Goal: Task Accomplishment & Management: Use online tool/utility

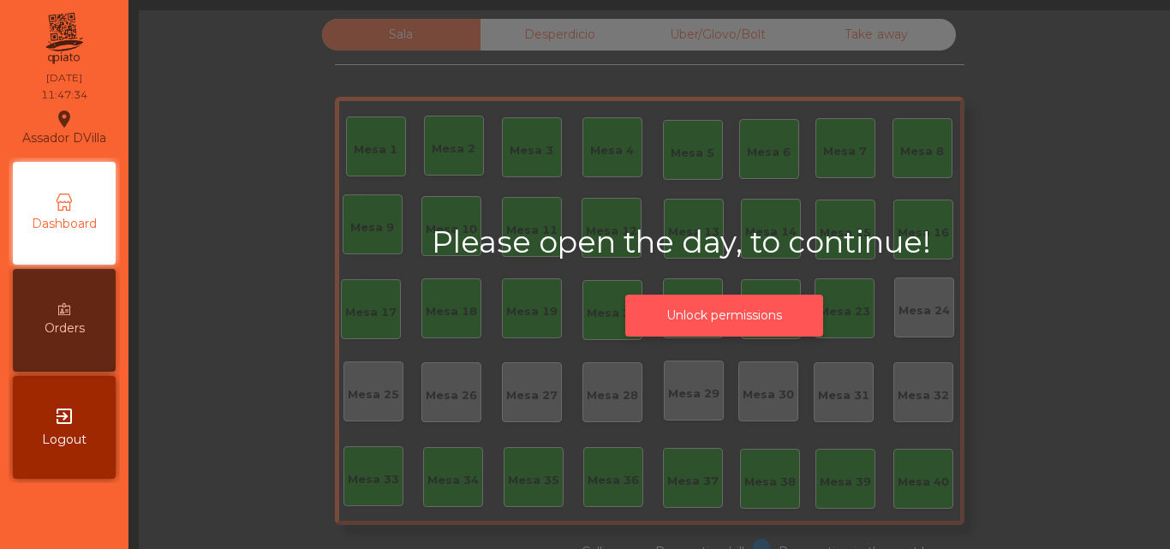
click at [626, 334] on button "Unlock permissions" at bounding box center [724, 316] width 198 height 42
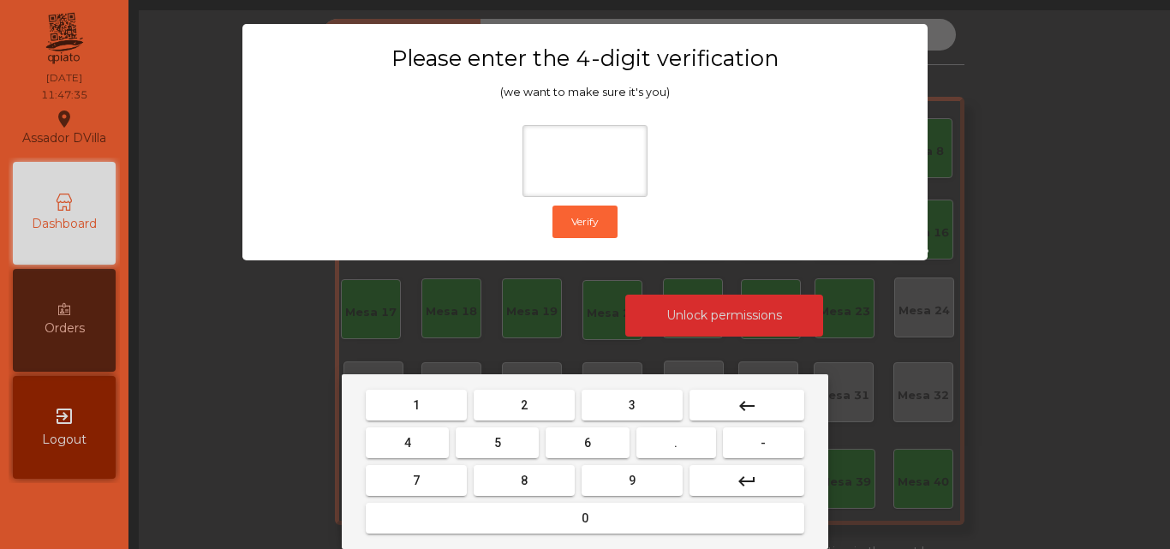
click at [420, 385] on div "1 2 3 keyboard_backspace 4 5 6 . - 7 8 9 keyboard_return 0" at bounding box center [585, 461] width 486 height 175
drag, startPoint x: 420, startPoint y: 399, endPoint x: 479, endPoint y: 440, distance: 72.0
click at [420, 401] on button "1" at bounding box center [416, 405] width 101 height 31
click at [635, 494] on button "9" at bounding box center [632, 480] width 101 height 31
click at [419, 449] on button "4" at bounding box center [407, 442] width 83 height 31
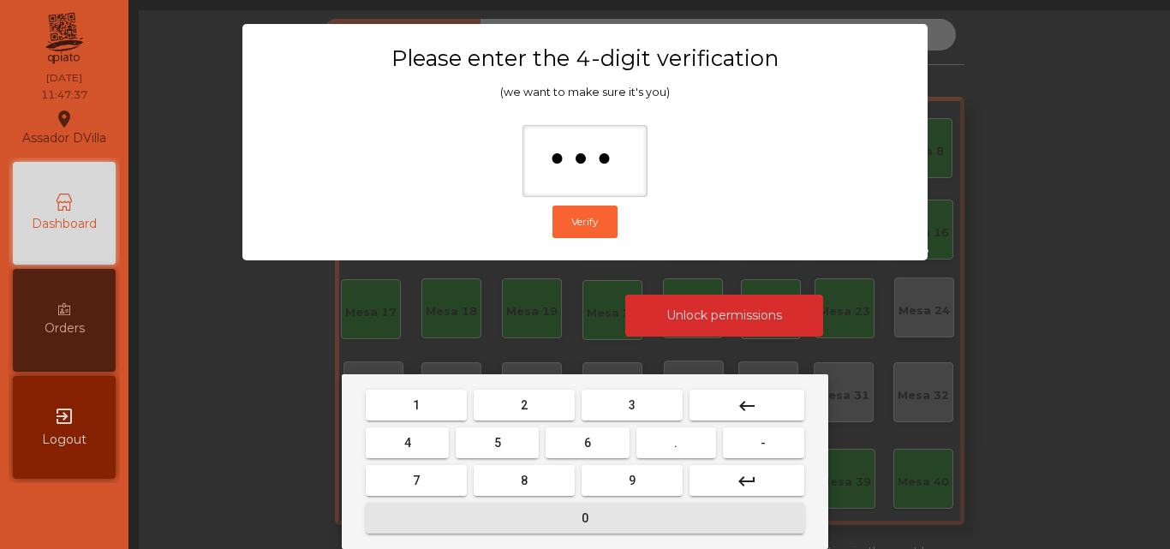
click at [497, 516] on button "0" at bounding box center [585, 518] width 438 height 31
type input "****"
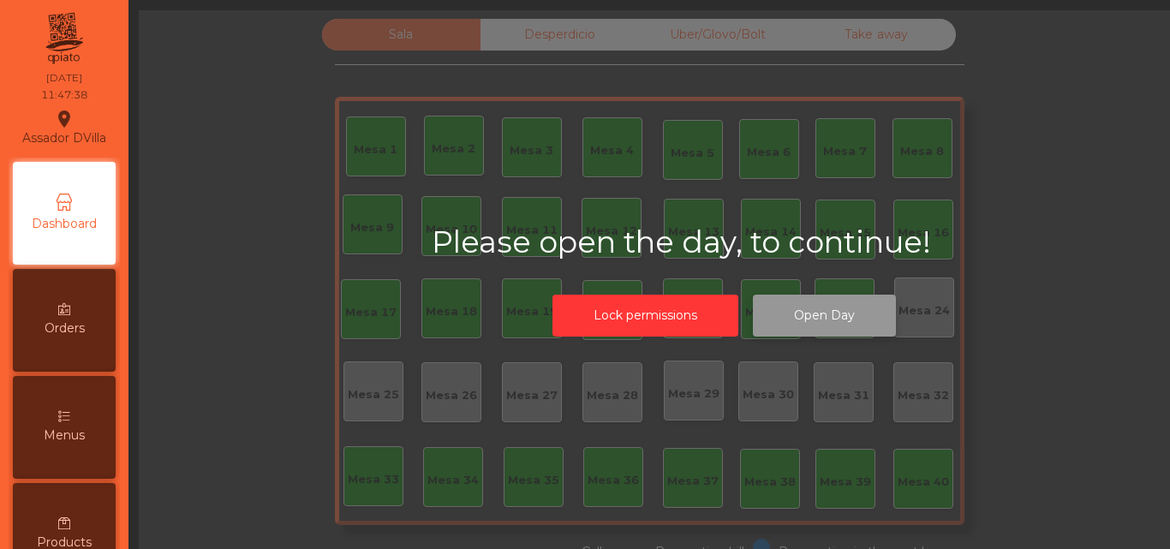
click at [769, 318] on button "Open Day" at bounding box center [824, 316] width 143 height 42
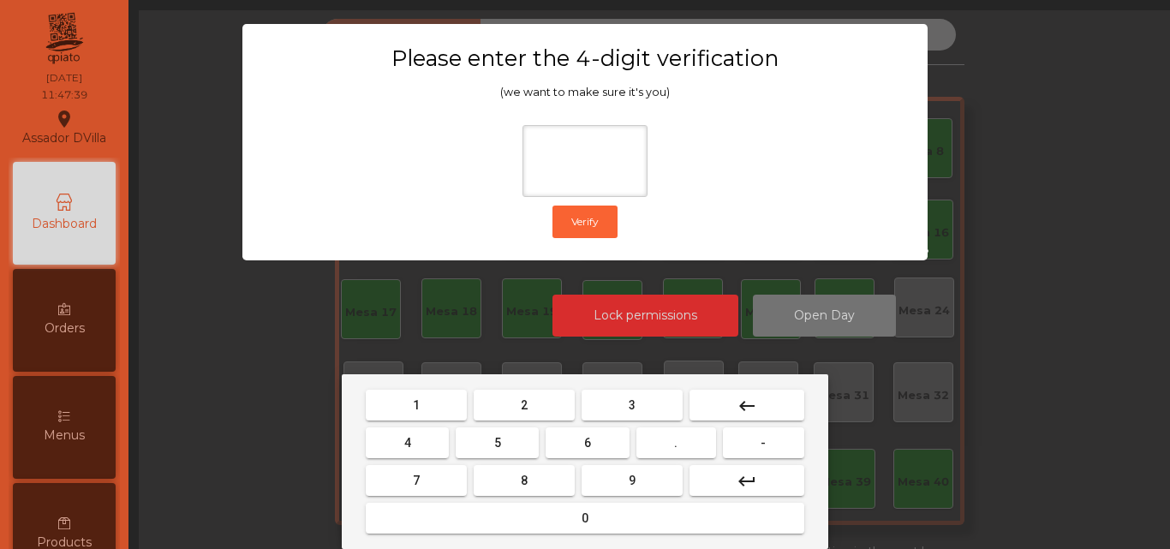
click at [427, 409] on button "1" at bounding box center [416, 405] width 101 height 31
drag, startPoint x: 659, startPoint y: 499, endPoint x: 635, endPoint y: 492, distance: 25.2
click at [658, 499] on mat-keyboard-key "0" at bounding box center [584, 518] width 445 height 38
click at [606, 479] on button "9" at bounding box center [632, 480] width 101 height 31
click at [408, 432] on button "4" at bounding box center [407, 442] width 83 height 31
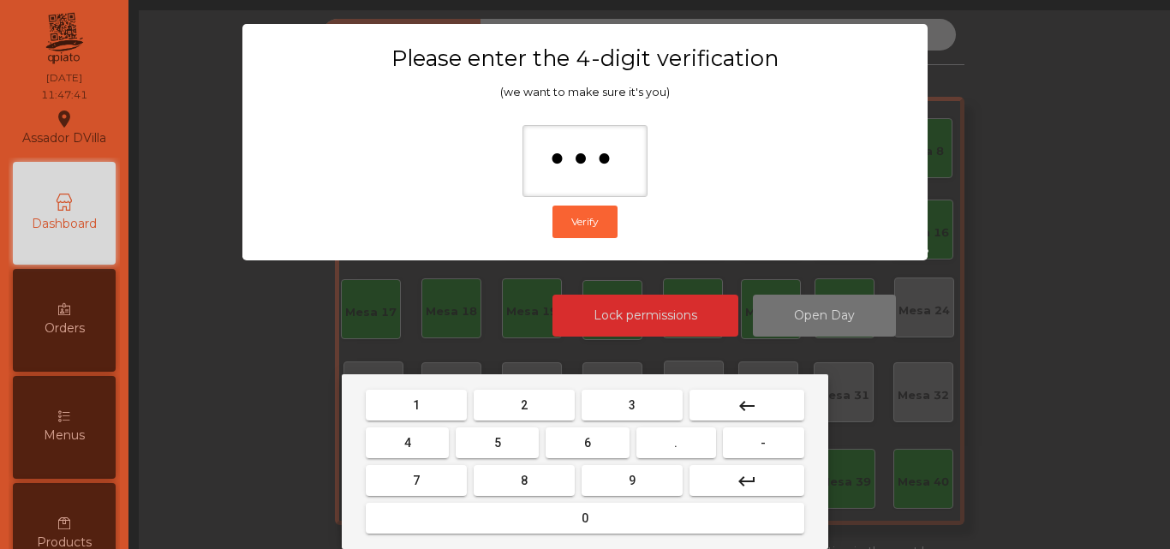
click at [444, 522] on button "0" at bounding box center [585, 518] width 438 height 31
type input "****"
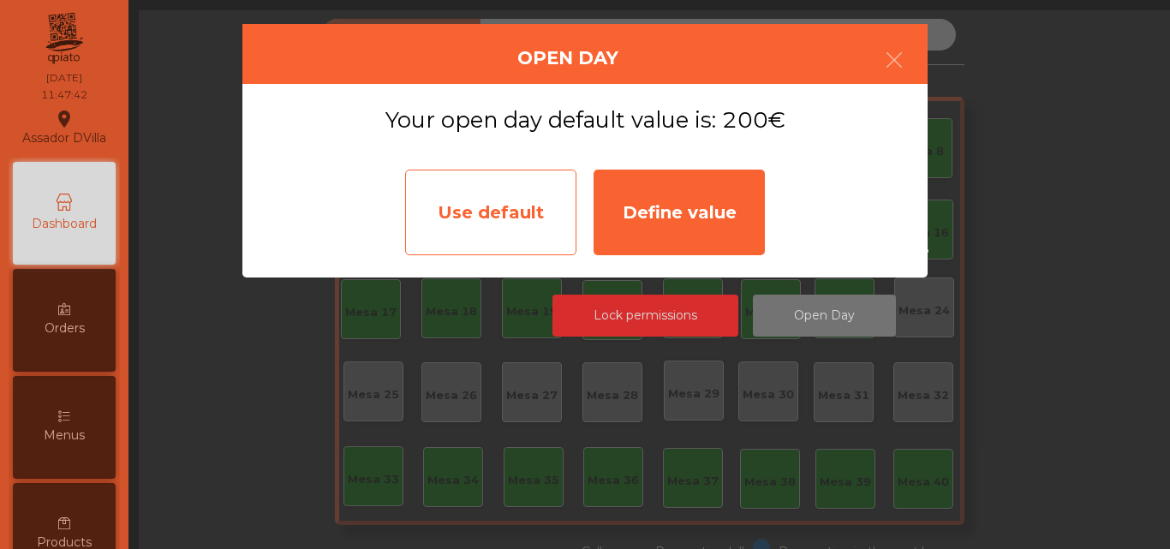
click at [537, 209] on div "Use default" at bounding box center [490, 213] width 171 height 86
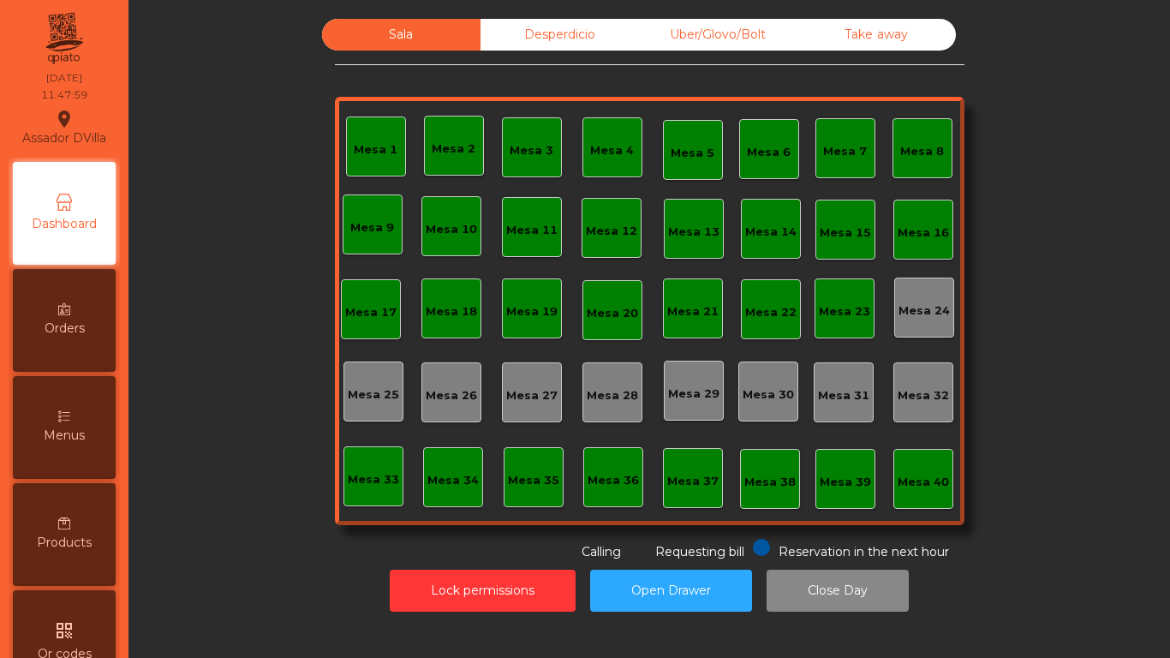
click at [542, 31] on div "Desperdicio" at bounding box center [559, 35] width 158 height 32
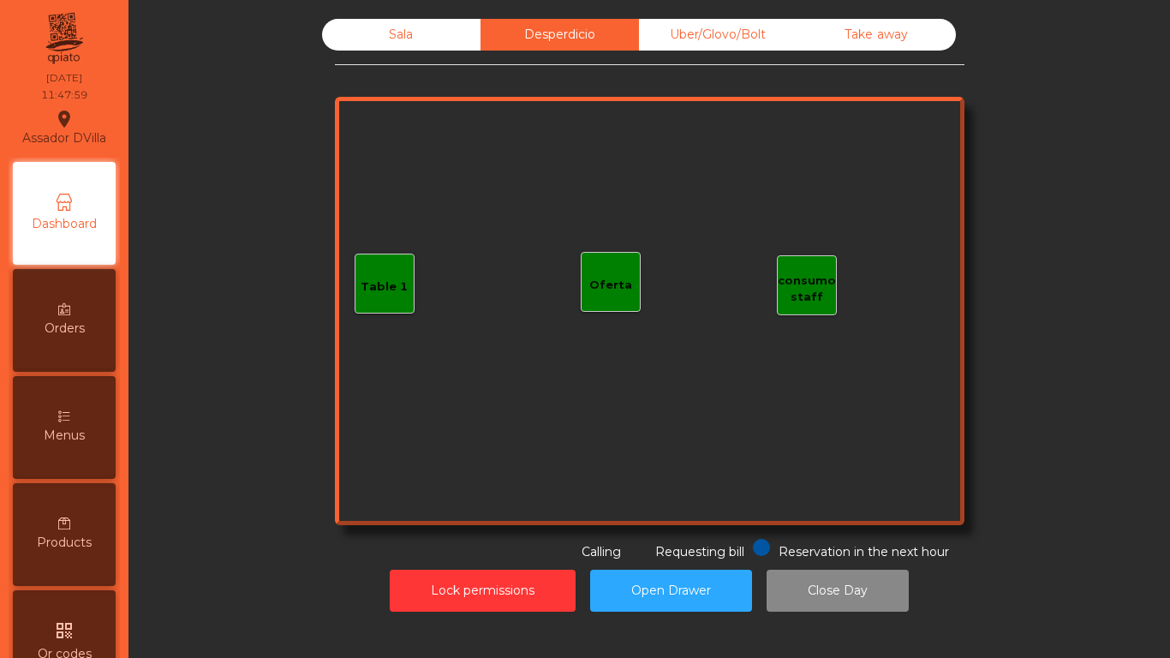
drag, startPoint x: 680, startPoint y: 17, endPoint x: 790, endPoint y: 42, distance: 112.4
click at [682, 17] on div "Sala Desperdicio Uber/Glovo/Bolt Take away Table 1 consumo staff Oferta Reserva…" at bounding box center [649, 315] width 1021 height 610
click at [790, 42] on div "Uber/Glovo/Bolt" at bounding box center [718, 35] width 158 height 32
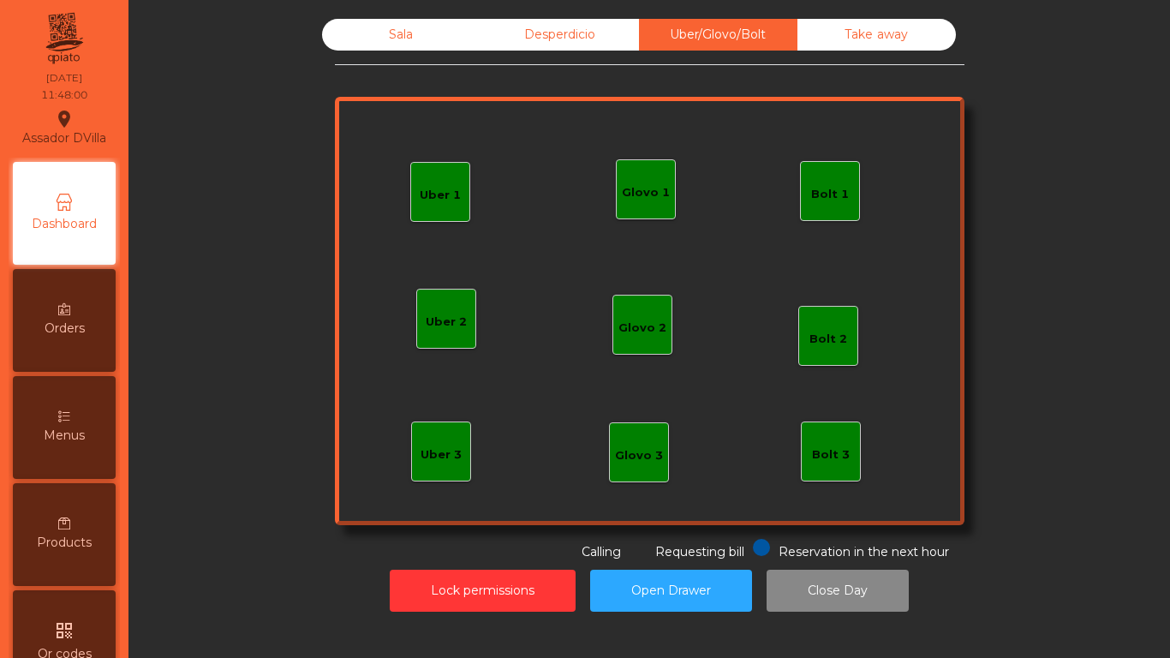
click at [826, 37] on div "Take away" at bounding box center [876, 35] width 158 height 32
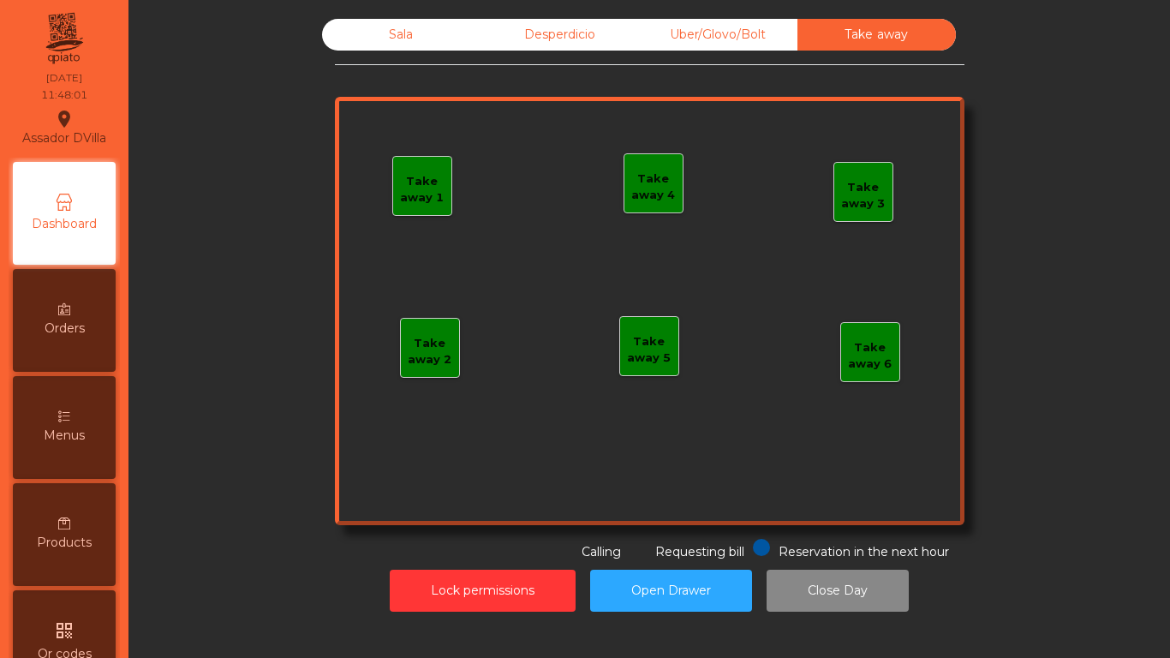
click at [525, 51] on div "Sala Desperdicio Uber/Glovo/Bolt Take away Take away 1 Take away 2 Take away 3 …" at bounding box center [649, 290] width 629 height 542
click at [508, 38] on div "Desperdicio" at bounding box center [559, 35] width 158 height 32
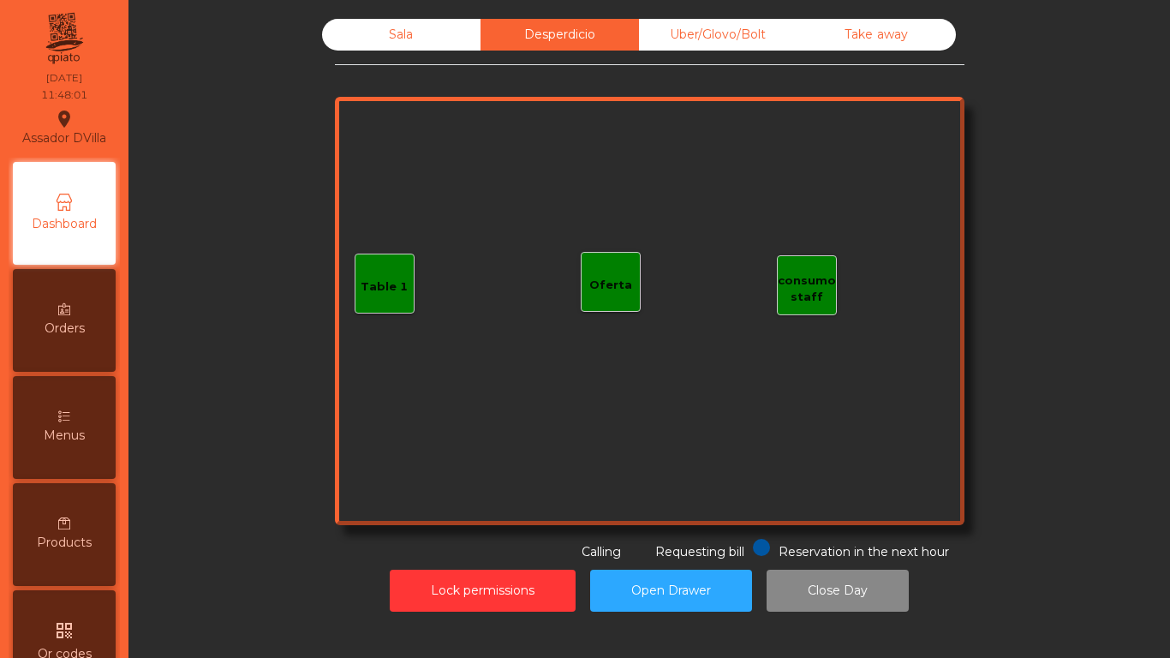
click at [403, 38] on div "Sala" at bounding box center [401, 35] width 158 height 32
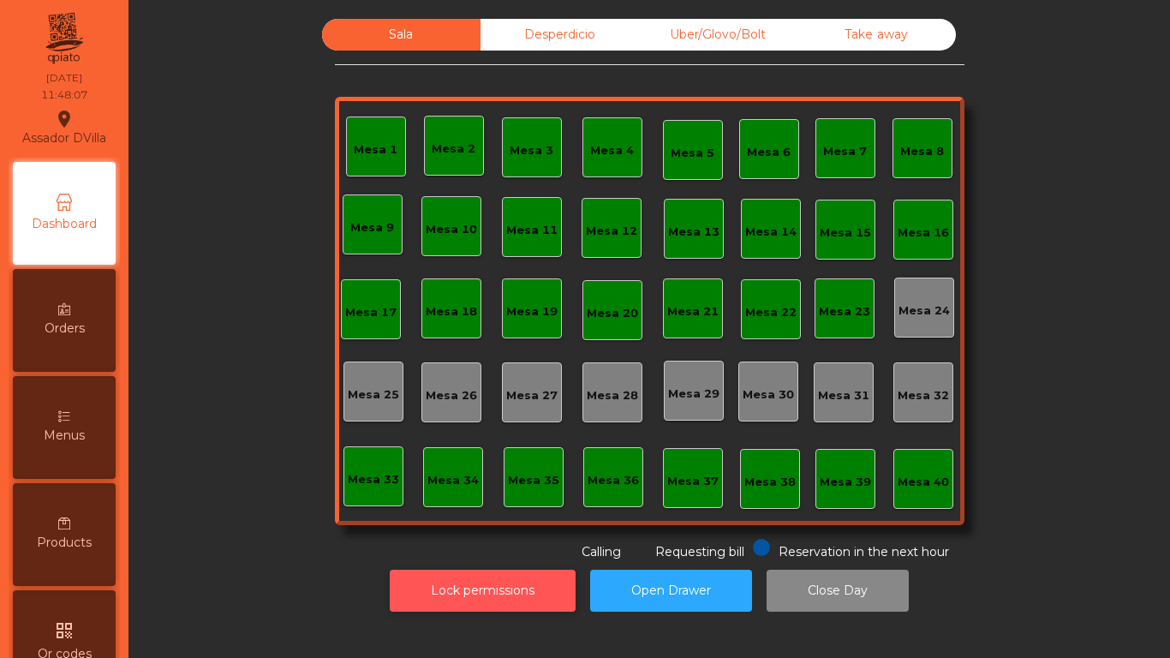
click at [492, 548] on button "Lock permissions" at bounding box center [483, 591] width 186 height 42
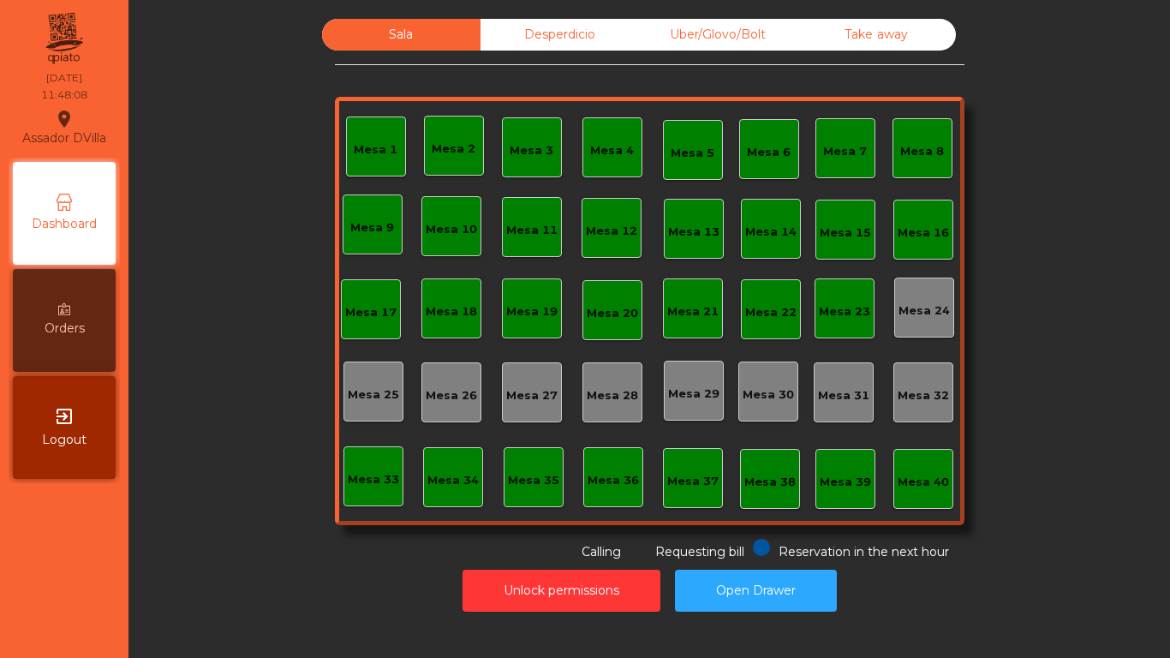
click at [547, 45] on div "Desperdicio" at bounding box center [559, 35] width 158 height 32
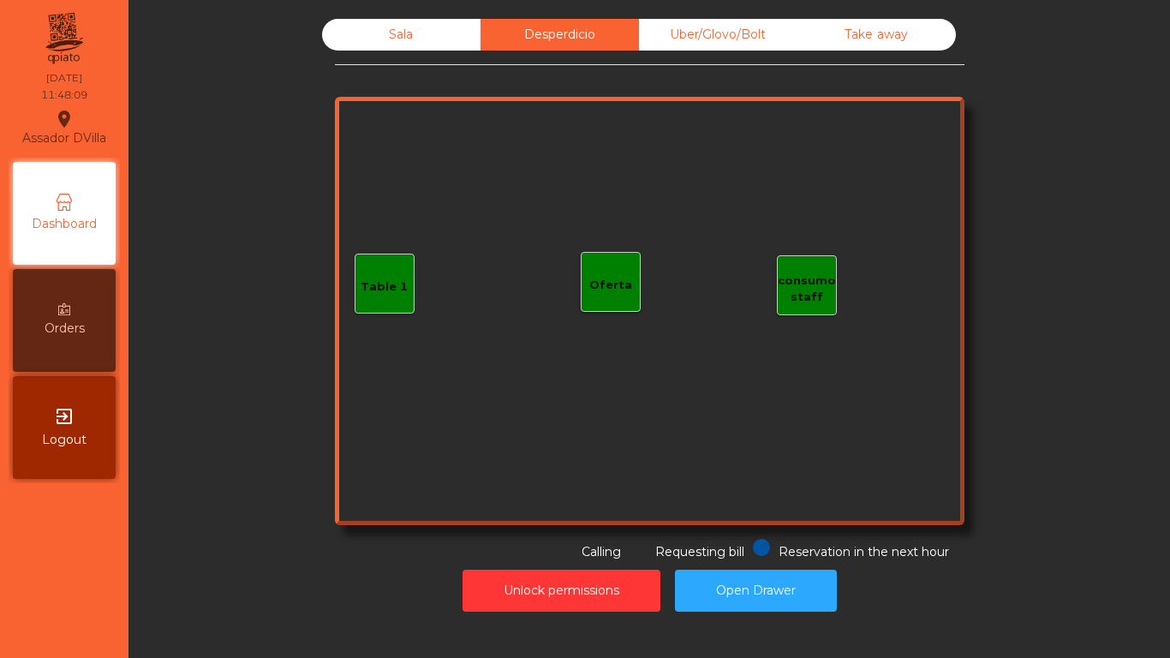
click at [797, 42] on div "Take away" at bounding box center [876, 35] width 158 height 32
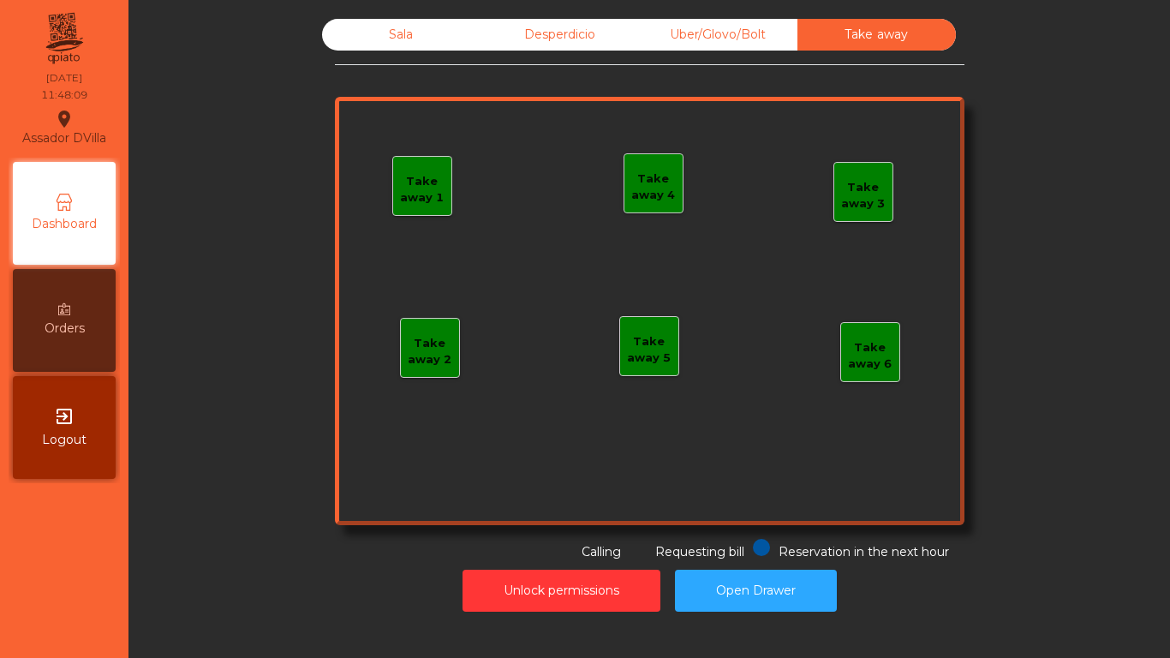
drag, startPoint x: 755, startPoint y: 32, endPoint x: 645, endPoint y: 33, distance: 109.6
click at [755, 33] on div "Uber/Glovo/Bolt" at bounding box center [718, 35] width 158 height 32
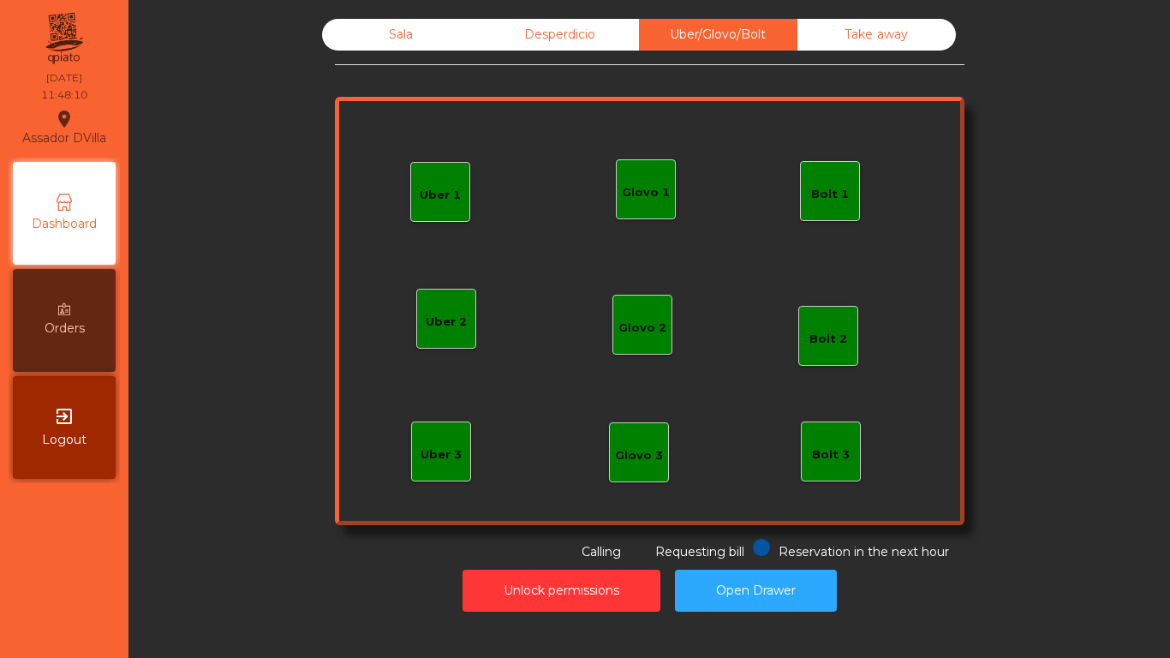
click at [628, 33] on div "Desperdicio" at bounding box center [559, 35] width 158 height 32
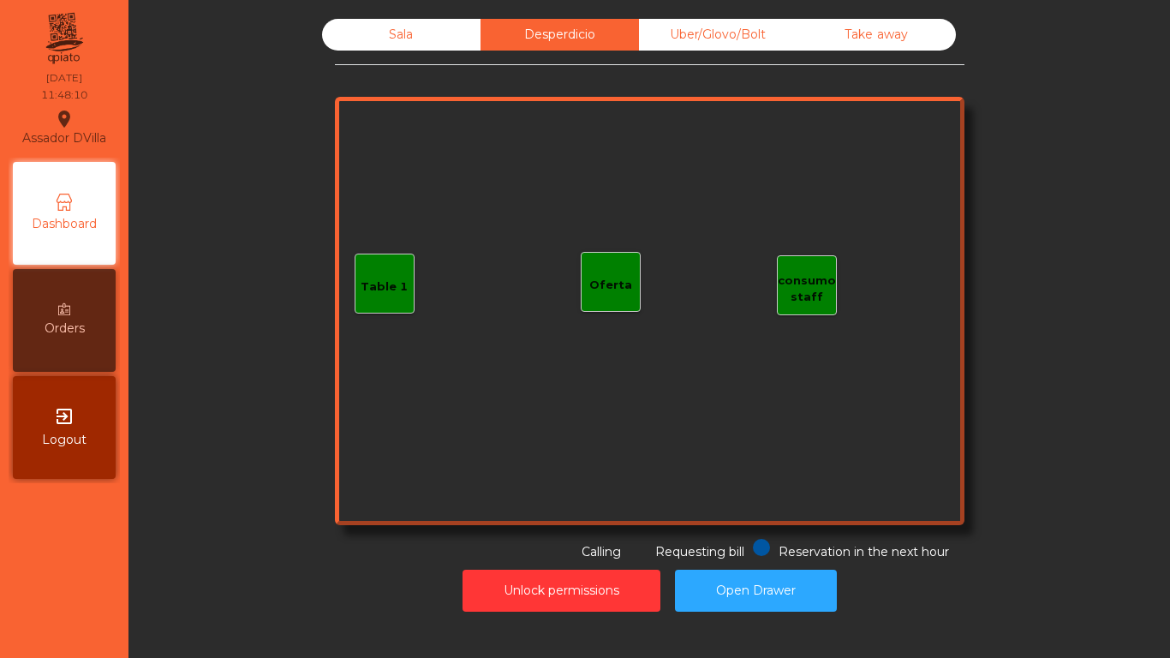
drag, startPoint x: 553, startPoint y: 43, endPoint x: 503, endPoint y: 46, distance: 50.6
click at [552, 43] on div "Desperdicio" at bounding box center [559, 35] width 158 height 32
drag, startPoint x: 434, startPoint y: 37, endPoint x: 446, endPoint y: 10, distance: 29.1
click at [434, 36] on div "Sala" at bounding box center [401, 35] width 158 height 32
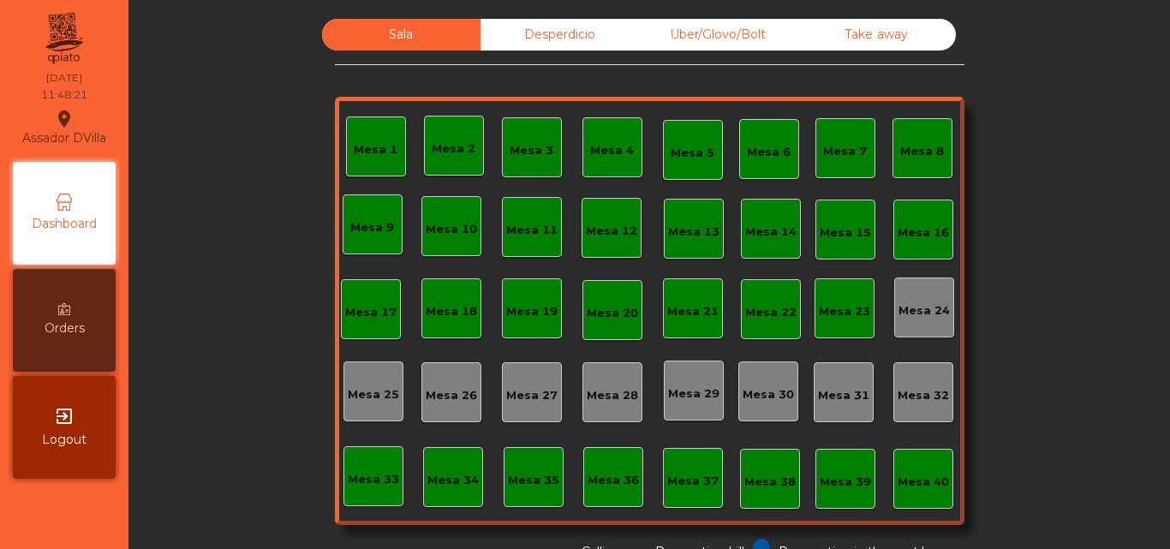
drag, startPoint x: 1065, startPoint y: 242, endPoint x: 1068, endPoint y: 233, distance: 8.9
click at [1068, 236] on div "Sala Desperdicio Uber/Glovo/Bolt Take away Mesa 1 Mesa 2 Mesa 3 [GEOGRAPHIC_DAT…" at bounding box center [649, 290] width 995 height 542
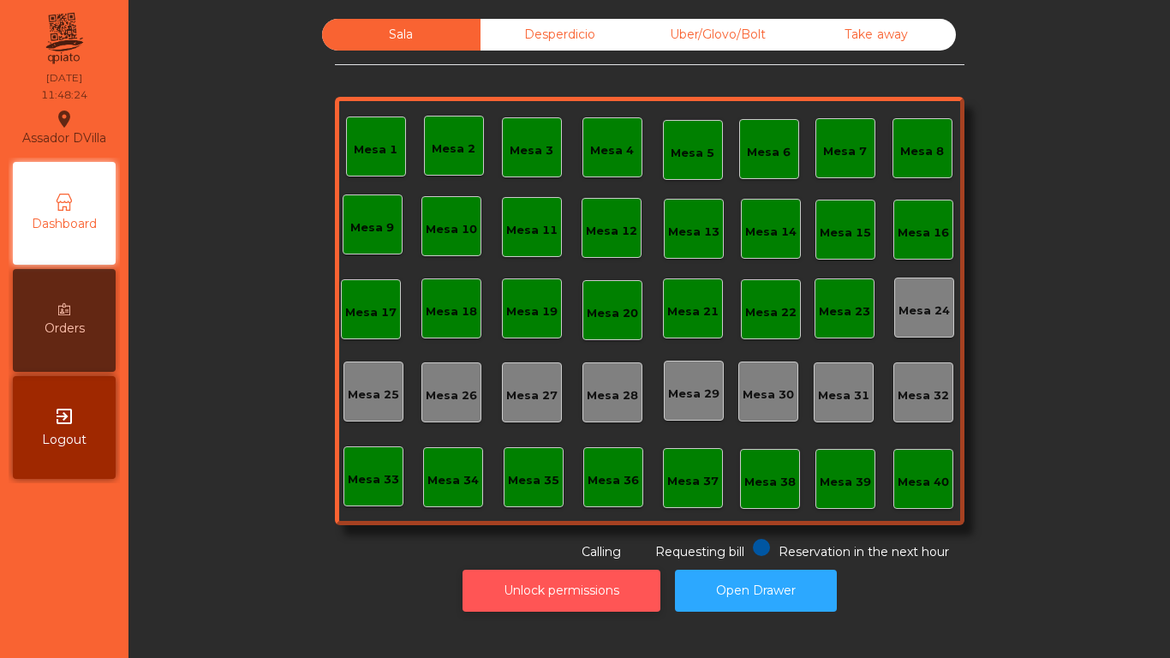
click at [645, 548] on button "Unlock permissions" at bounding box center [561, 591] width 198 height 42
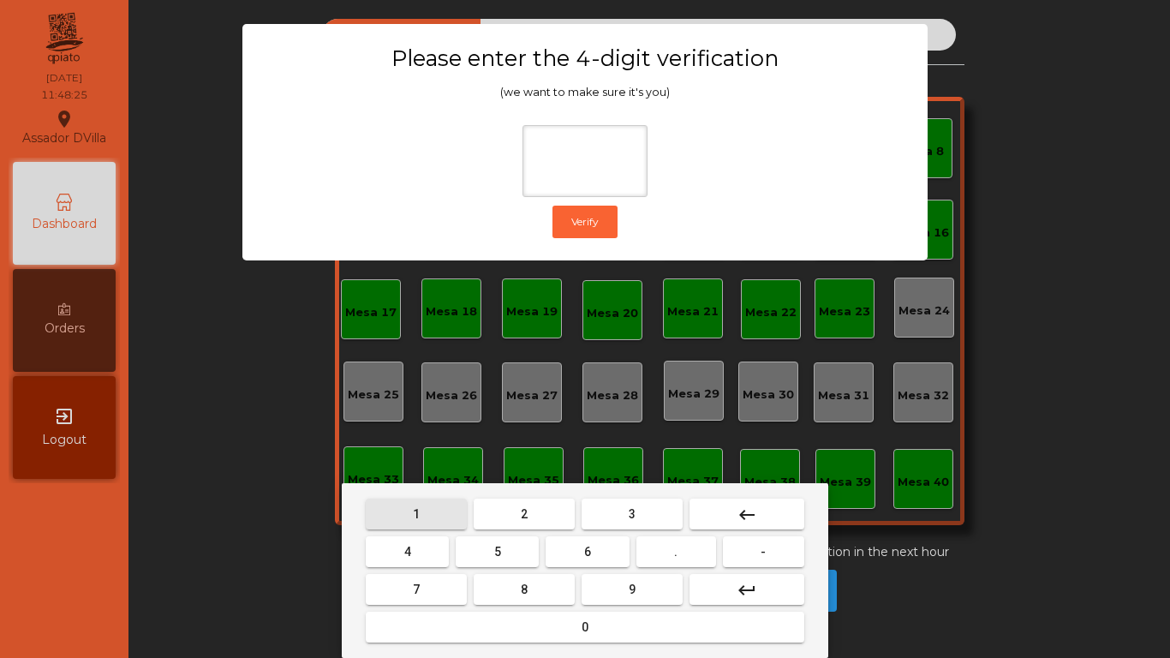
click at [438, 512] on button "1" at bounding box center [416, 513] width 101 height 31
drag, startPoint x: 629, startPoint y: 599, endPoint x: 599, endPoint y: 594, distance: 30.4
click at [629, 548] on button "9" at bounding box center [632, 589] width 101 height 31
click at [419, 548] on button "4" at bounding box center [407, 551] width 83 height 31
click at [488, 548] on button "0" at bounding box center [585, 626] width 438 height 31
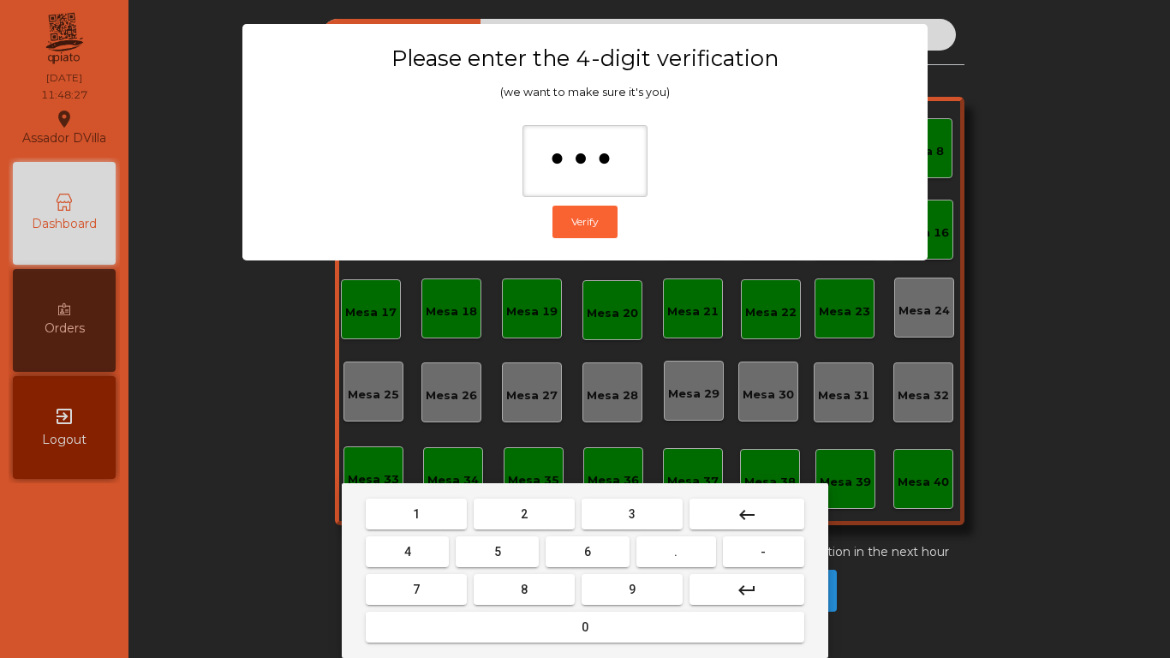
type input "****"
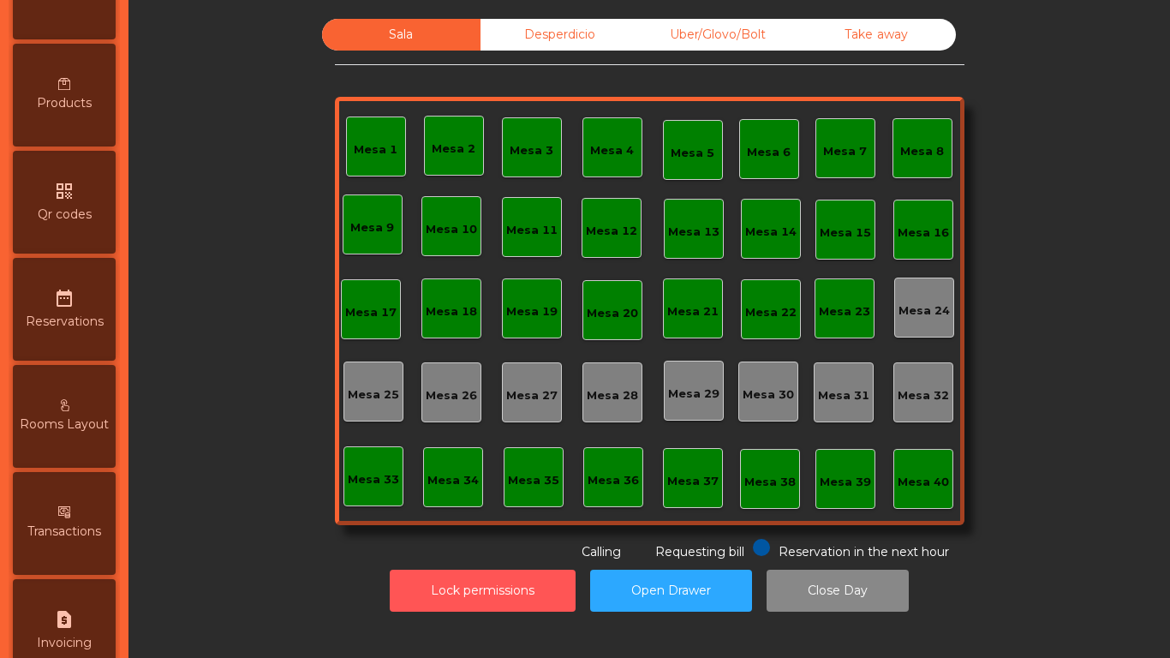
scroll to position [514, 0]
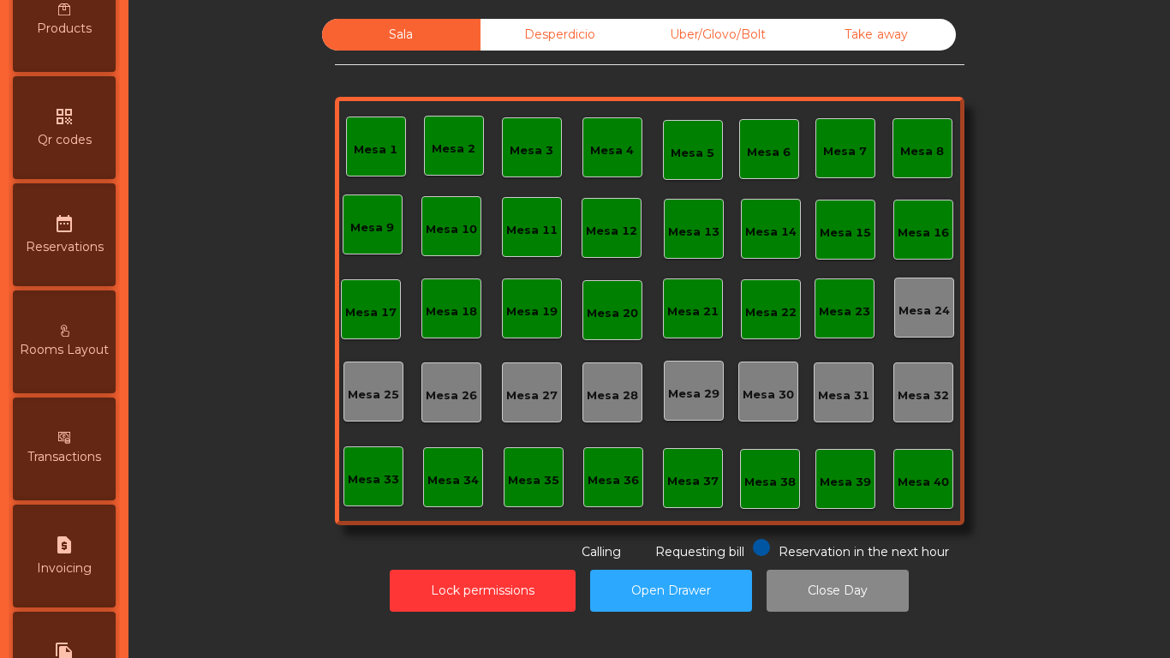
click at [75, 548] on icon "request_page" at bounding box center [64, 544] width 21 height 21
select select "**"
select select "****"
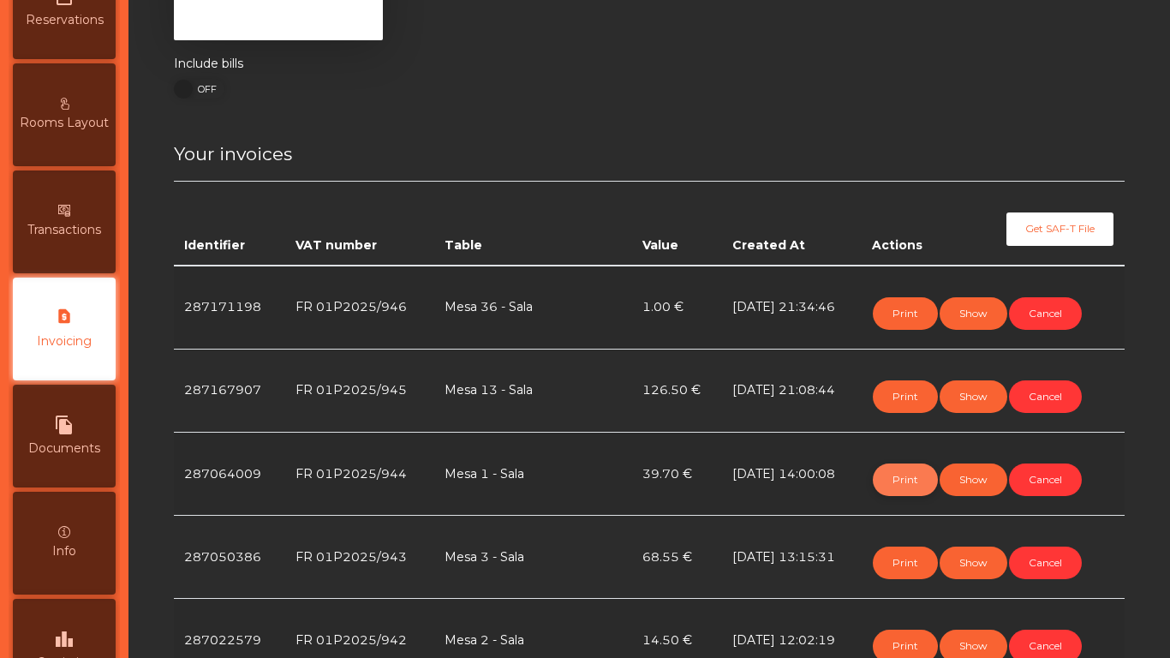
scroll to position [257, 0]
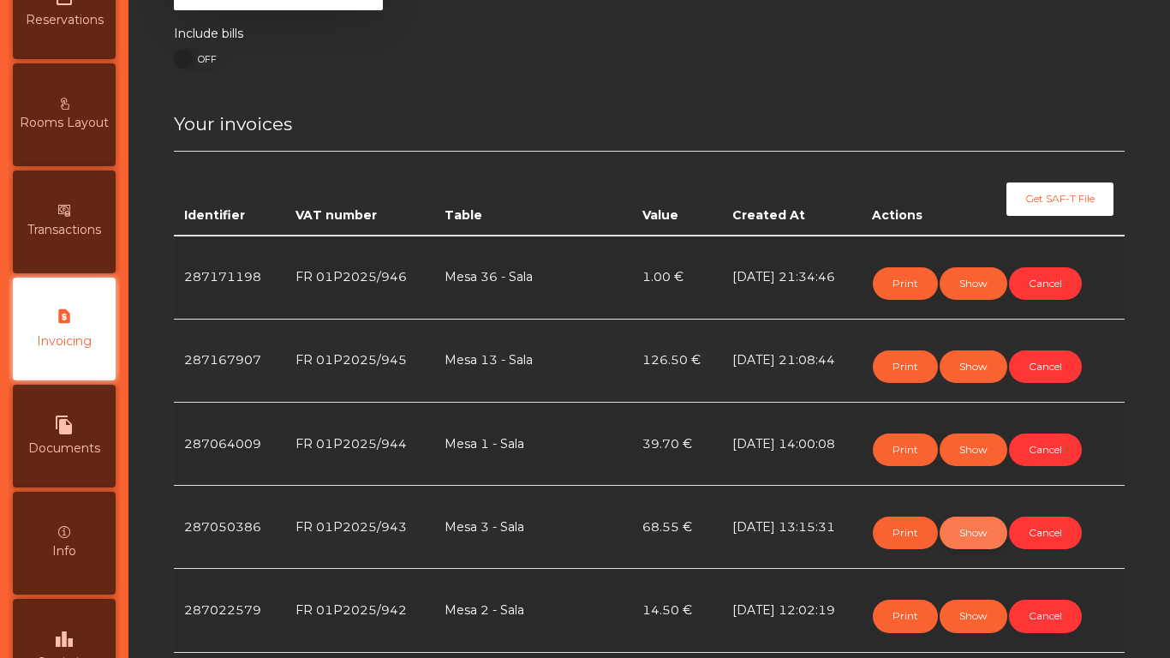
click at [967, 527] on button "Show" at bounding box center [974, 532] width 68 height 33
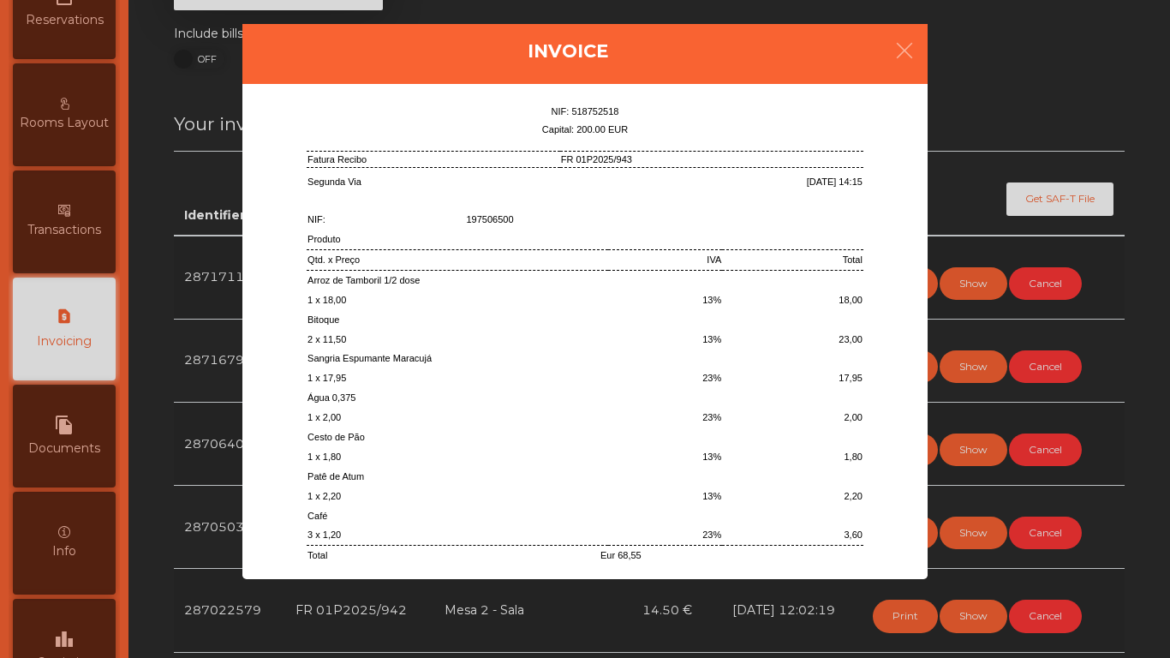
scroll to position [86, 0]
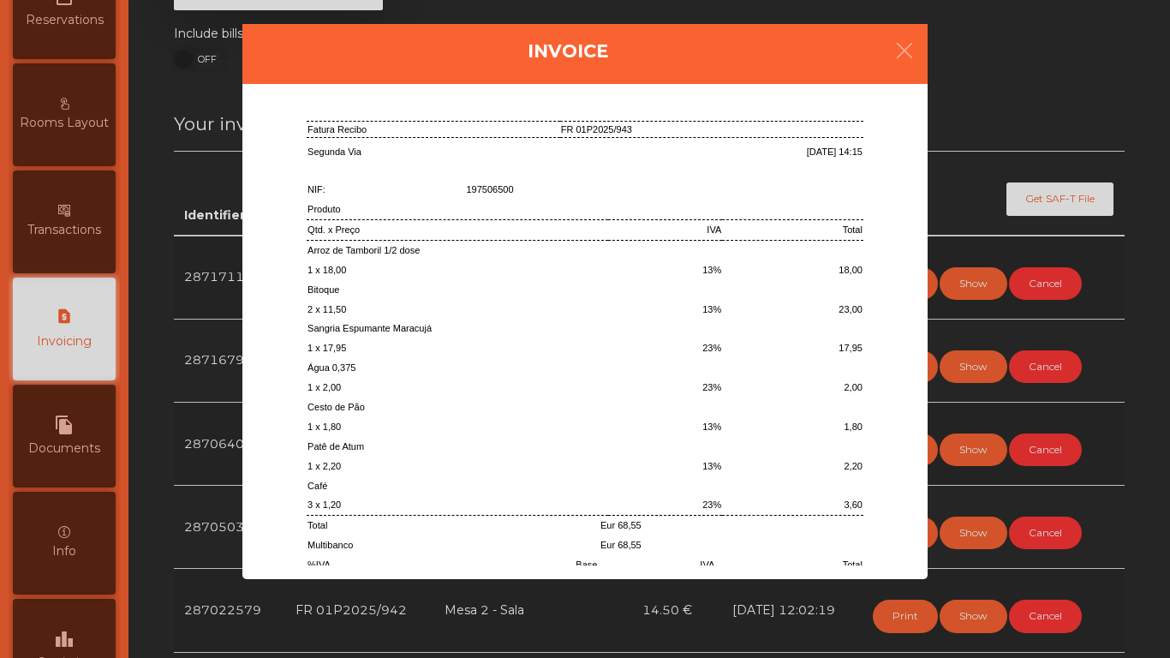
click at [987, 411] on ngb-modal-window "Invoice [PERSON_NAME] - Unipessoal, Lda [STREET_ADDRESS][PERSON_NAME] 10, Loja …" at bounding box center [585, 329] width 1112 height 658
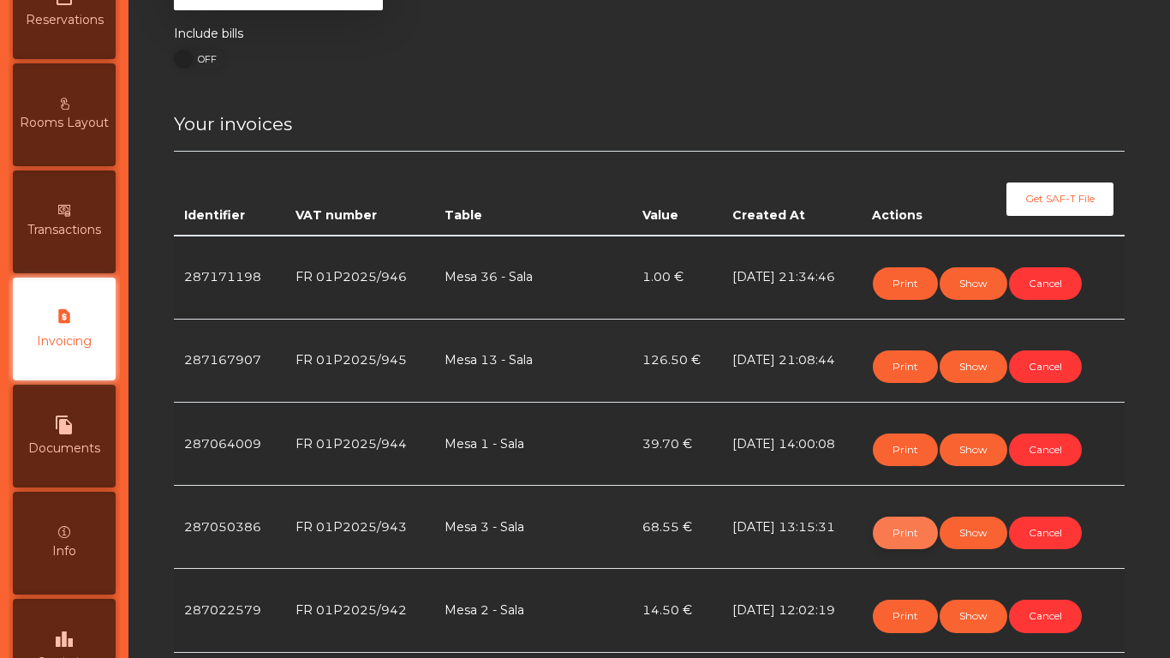
click at [888, 540] on button "Print" at bounding box center [905, 532] width 65 height 33
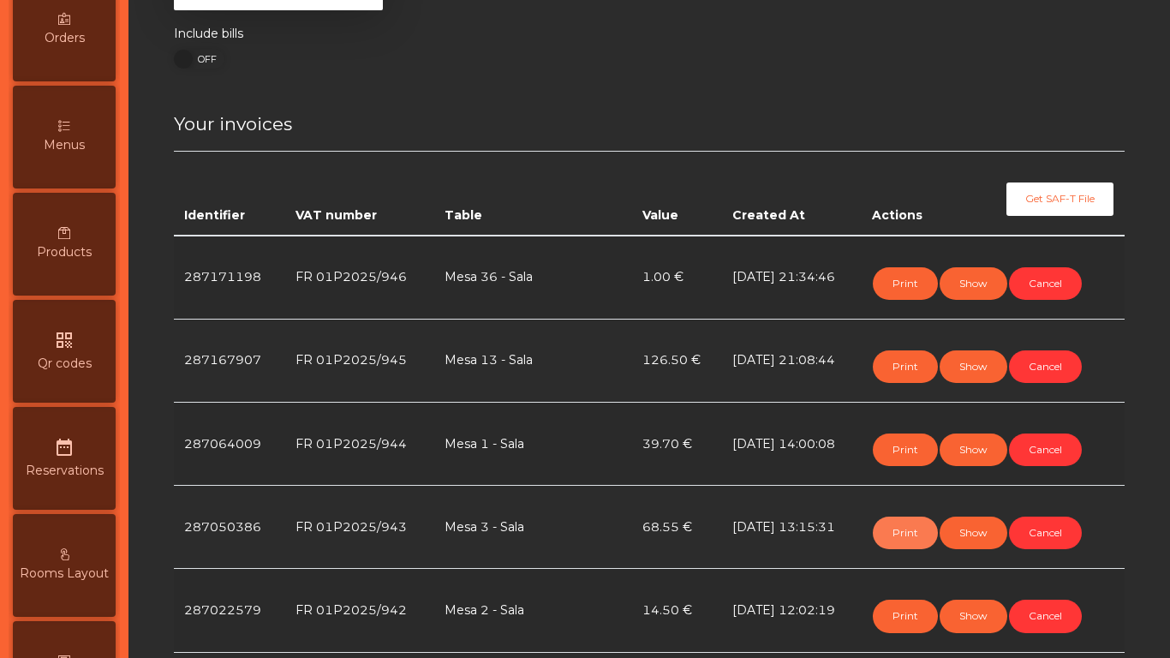
scroll to position [56, 0]
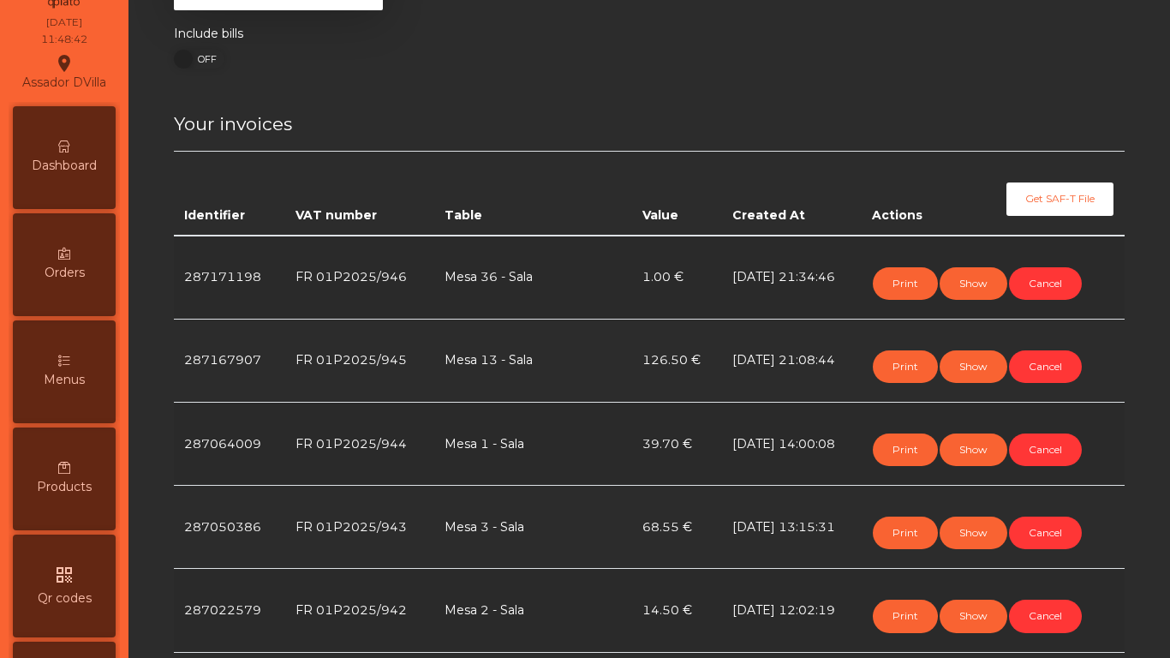
click at [95, 182] on div "Dashboard" at bounding box center [64, 157] width 103 height 103
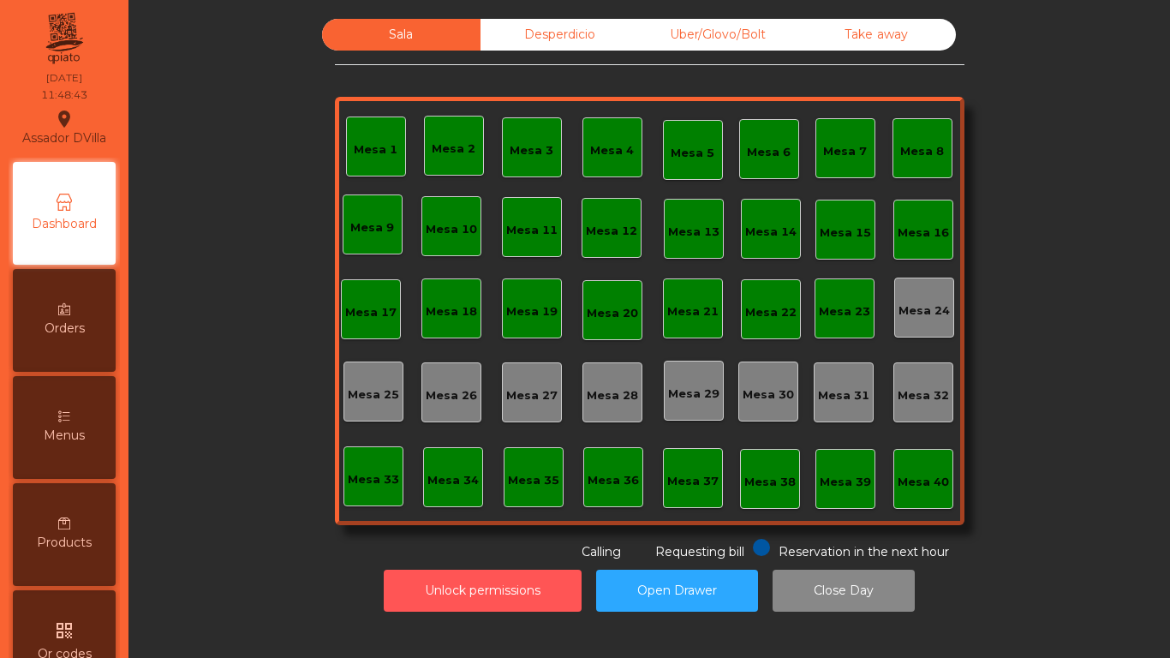
click at [403, 548] on button "Unlock permissions" at bounding box center [483, 591] width 198 height 42
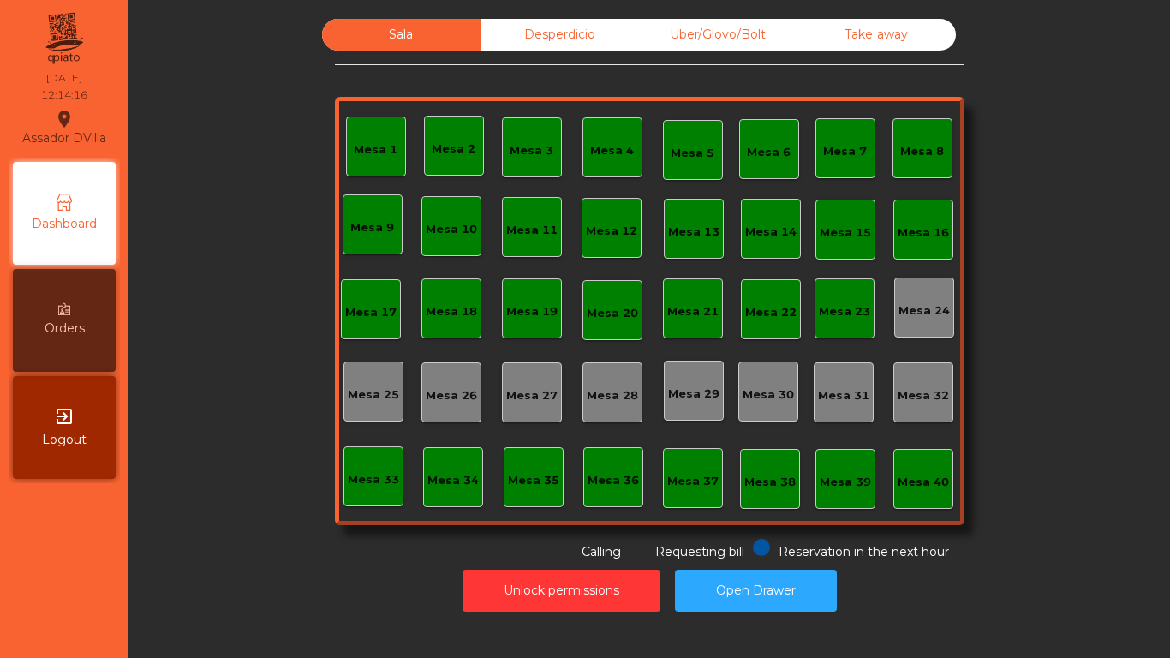
drag, startPoint x: 408, startPoint y: 472, endPoint x: 414, endPoint y: 360, distance: 112.4
click at [407, 484] on div "Mesa 1 Mesa 2 Mesa 3 Mesa 4 Mesa 5 Mesa 6 Mesa 7 Mesa 8 [GEOGRAPHIC_DATA] 9 [GE…" at bounding box center [649, 311] width 629 height 428
click at [786, 548] on button "Open Drawer" at bounding box center [756, 591] width 162 height 42
